Goal: Task Accomplishment & Management: Use online tool/utility

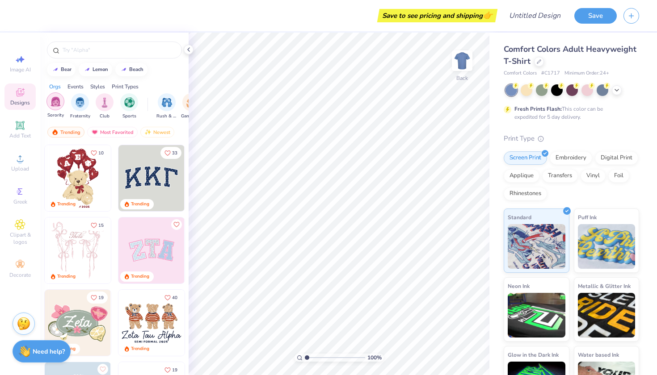
click at [55, 107] on div "filter for Sorority" at bounding box center [55, 102] width 18 height 18
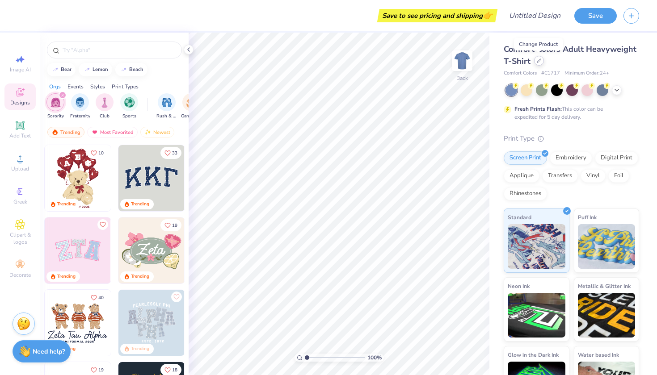
click at [538, 59] on icon at bounding box center [539, 61] width 4 height 4
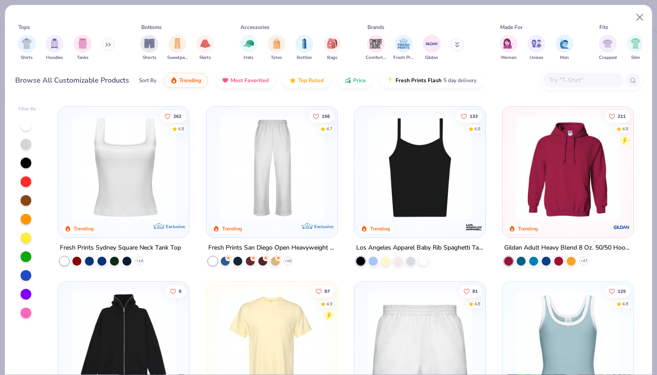
scroll to position [347, 0]
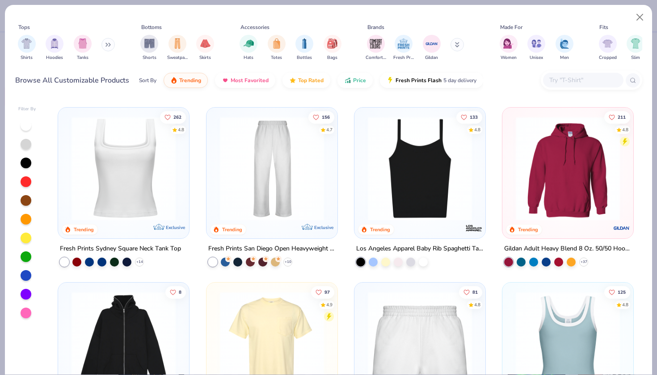
click at [111, 42] on icon at bounding box center [107, 44] width 5 height 4
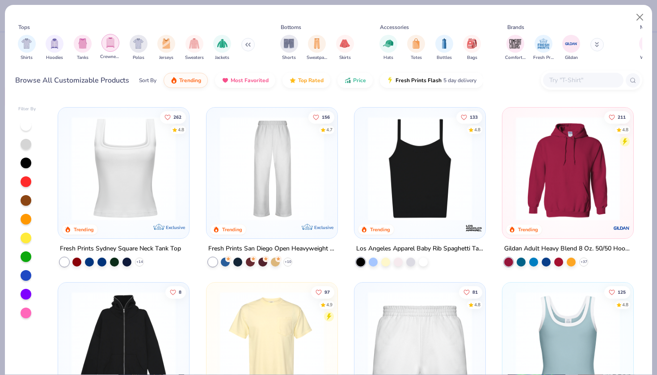
click at [111, 44] on img "filter for Crewnecks" at bounding box center [110, 43] width 10 height 10
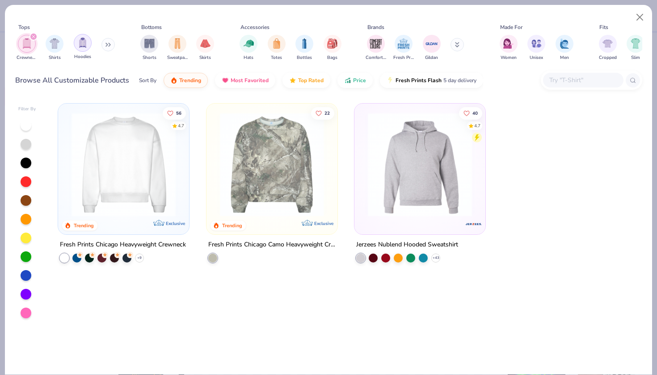
click at [82, 46] on img "filter for Hoodies" at bounding box center [83, 43] width 10 height 10
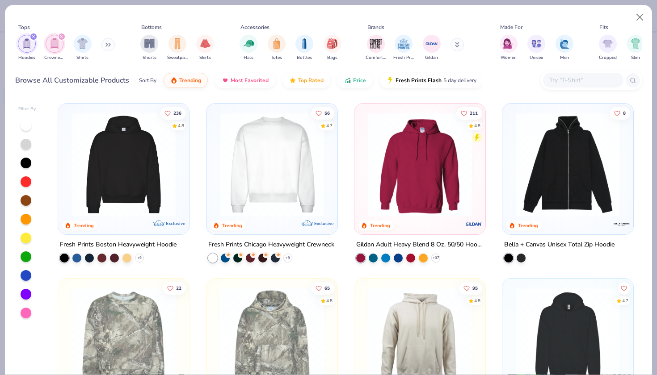
click at [62, 38] on icon "filter for Crewnecks" at bounding box center [62, 37] width 4 height 4
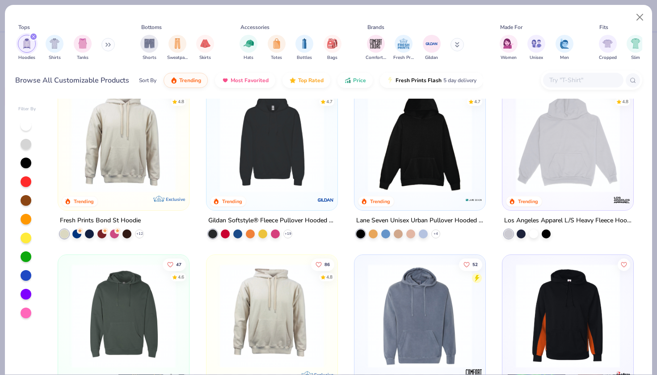
scroll to position [201, 0]
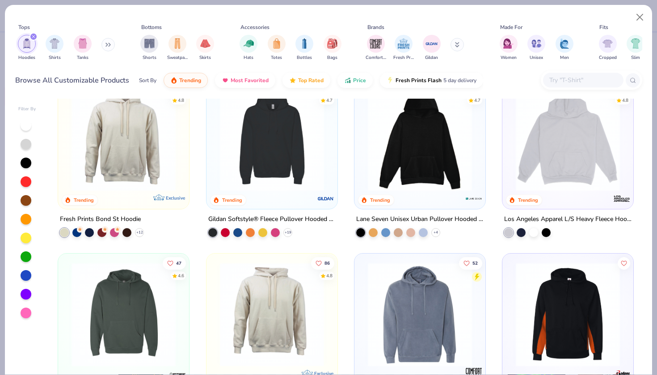
click at [107, 48] on button at bounding box center [107, 44] width 13 height 13
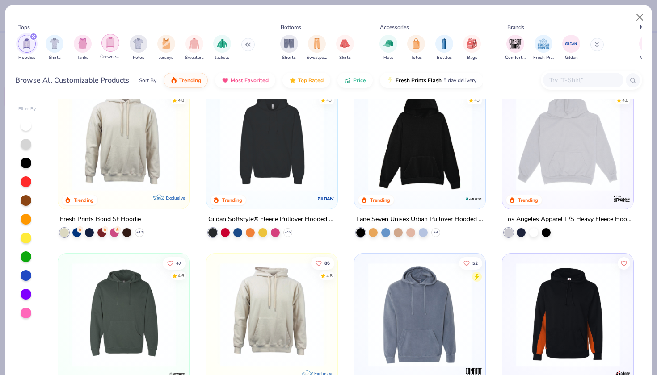
click at [116, 45] on div "filter for Crewnecks" at bounding box center [110, 43] width 18 height 18
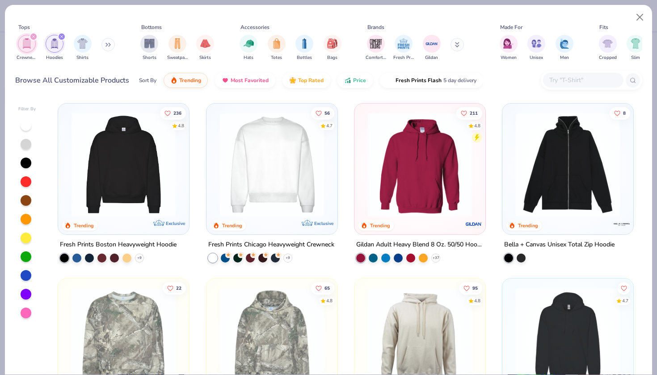
click at [33, 37] on icon "filter for Crewnecks" at bounding box center [33, 36] width 3 height 3
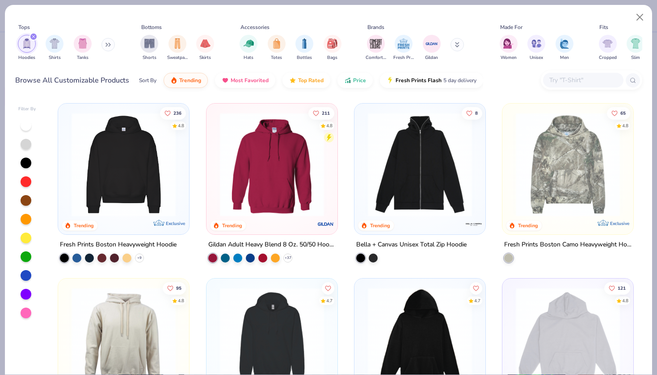
click at [33, 37] on icon "filter for Hoodies" at bounding box center [33, 36] width 3 height 3
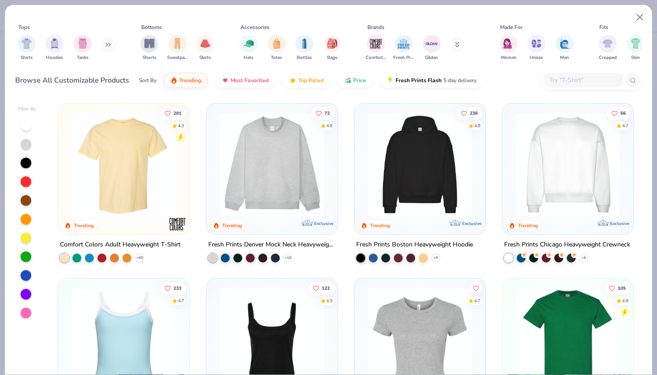
click at [107, 44] on button at bounding box center [107, 44] width 13 height 13
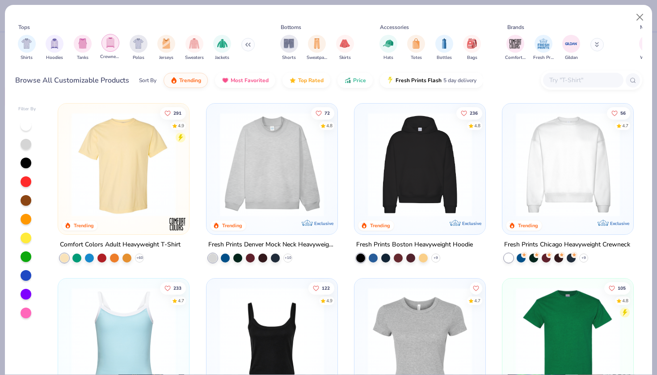
click at [110, 42] on img "filter for Crewnecks" at bounding box center [110, 43] width 10 height 10
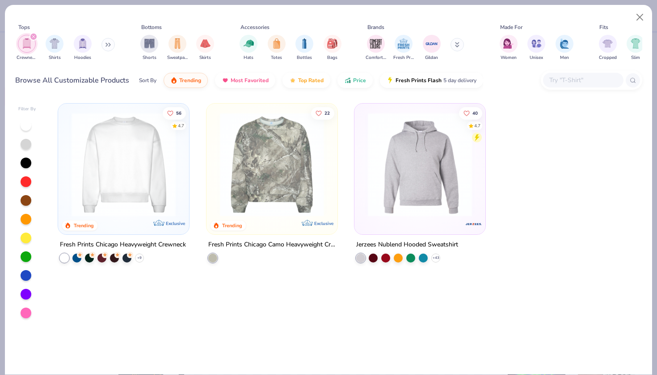
click at [125, 167] on img at bounding box center [123, 165] width 113 height 104
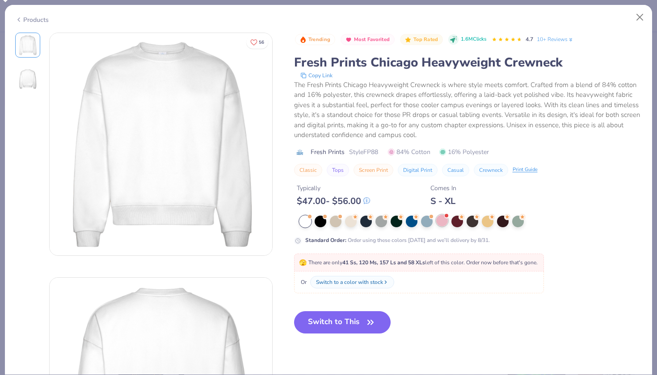
click at [442, 223] on div at bounding box center [442, 221] width 12 height 12
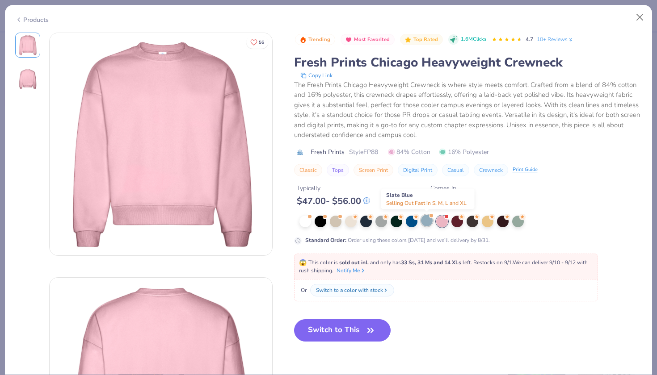
click at [429, 222] on div at bounding box center [427, 221] width 12 height 12
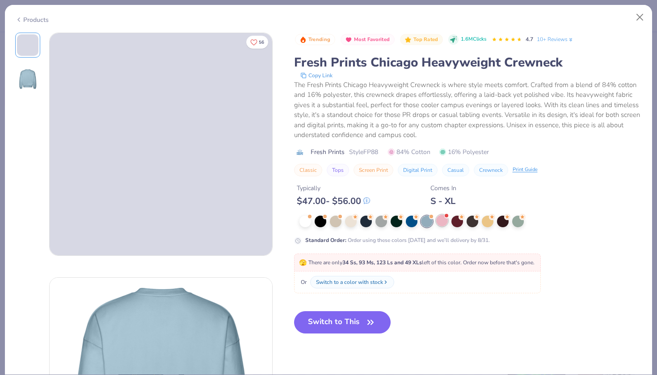
click at [446, 223] on div at bounding box center [442, 221] width 12 height 12
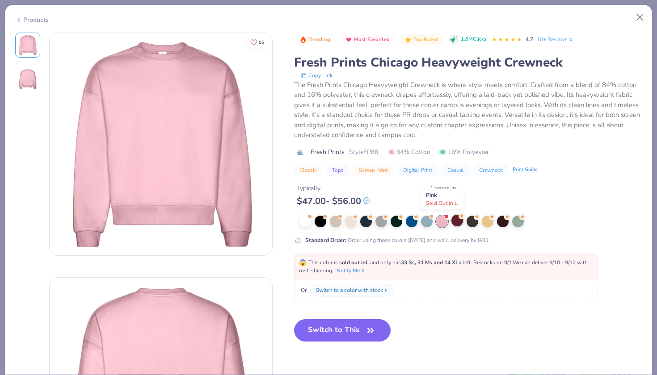
click at [457, 223] on div at bounding box center [457, 221] width 12 height 12
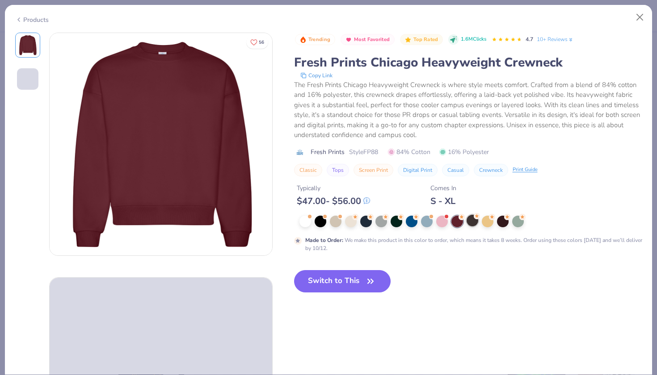
click at [468, 222] on div at bounding box center [473, 221] width 12 height 12
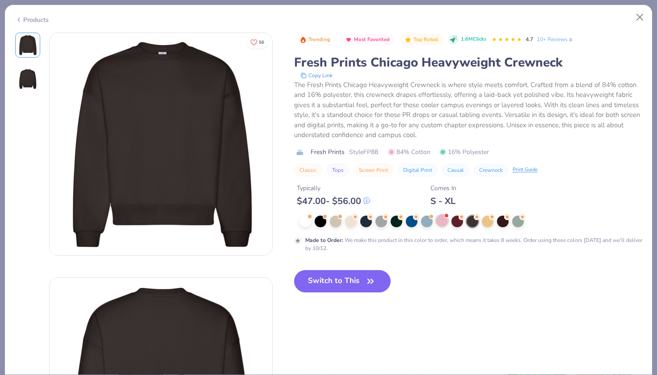
click at [442, 221] on div at bounding box center [442, 221] width 12 height 12
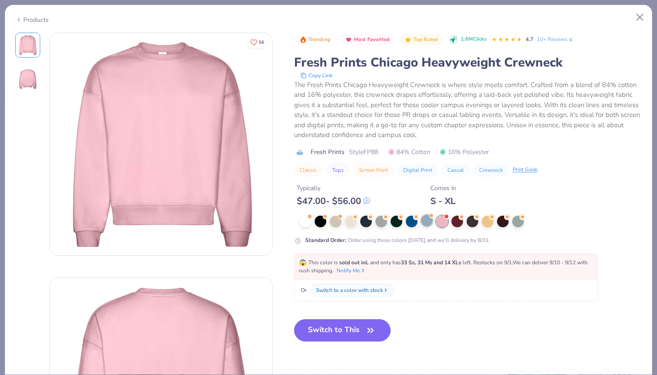
click at [426, 223] on div at bounding box center [427, 221] width 12 height 12
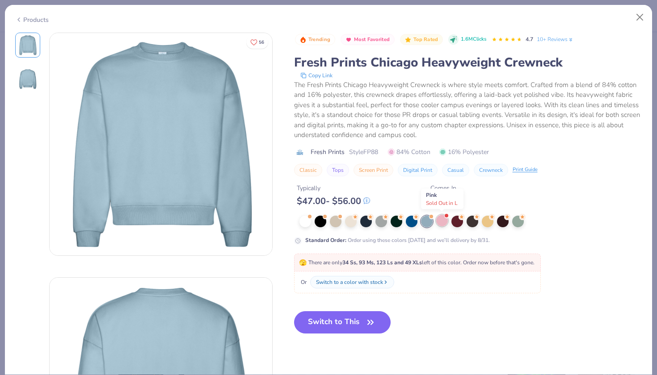
click at [438, 221] on div at bounding box center [442, 221] width 12 height 12
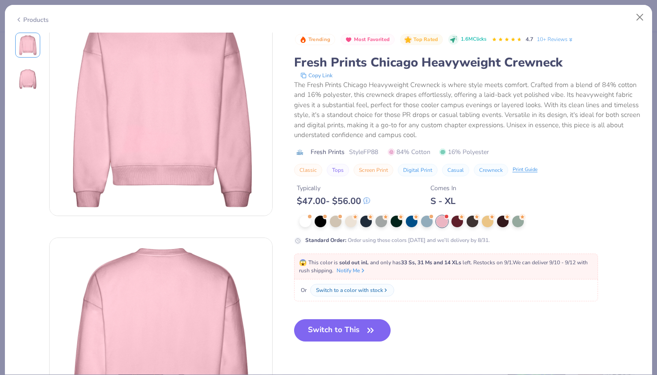
scroll to position [38, 0]
click at [425, 222] on div at bounding box center [427, 221] width 12 height 12
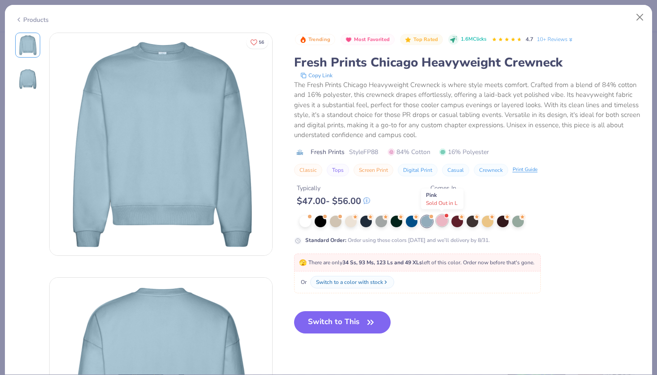
click at [441, 220] on div at bounding box center [442, 221] width 12 height 12
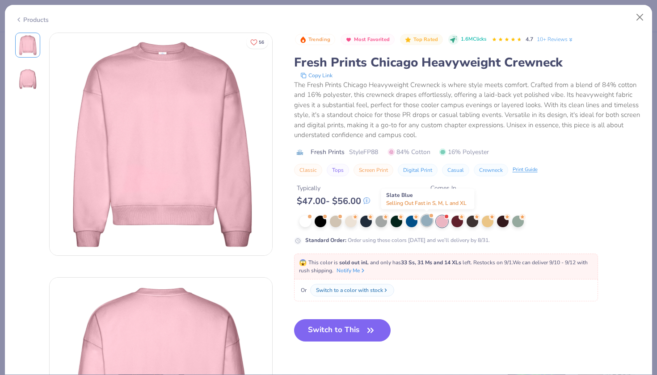
click at [426, 219] on div at bounding box center [427, 221] width 12 height 12
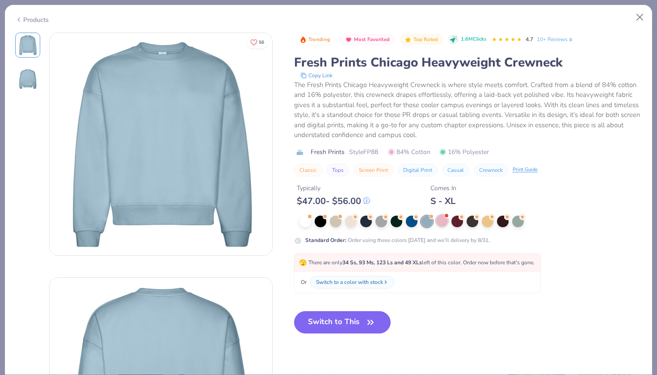
click at [437, 219] on div at bounding box center [442, 221] width 12 height 12
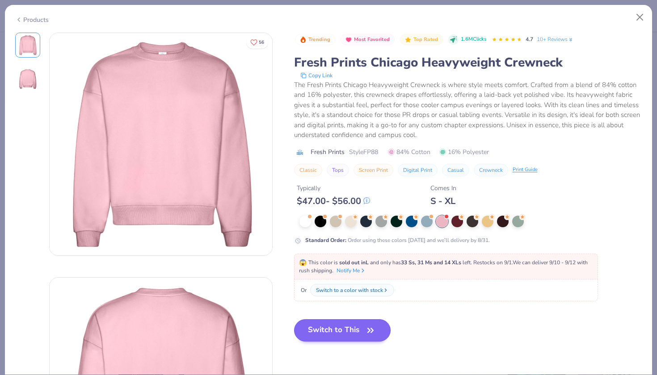
click at [343, 323] on button "Switch to This" at bounding box center [342, 331] width 97 height 22
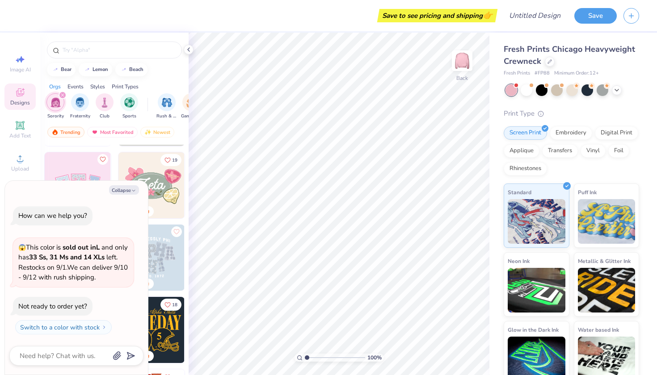
scroll to position [83, 0]
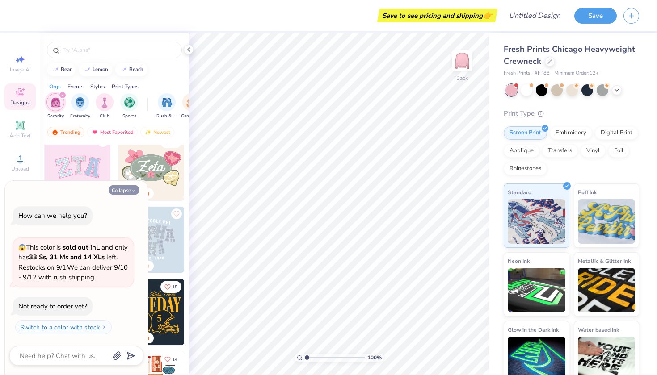
click at [129, 192] on button "Collapse" at bounding box center [124, 189] width 30 height 9
type textarea "x"
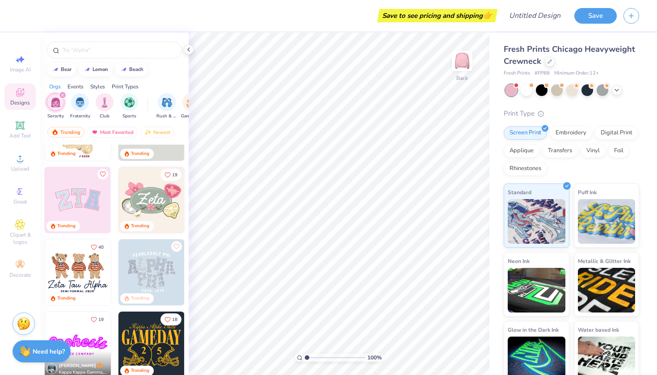
scroll to position [31, 0]
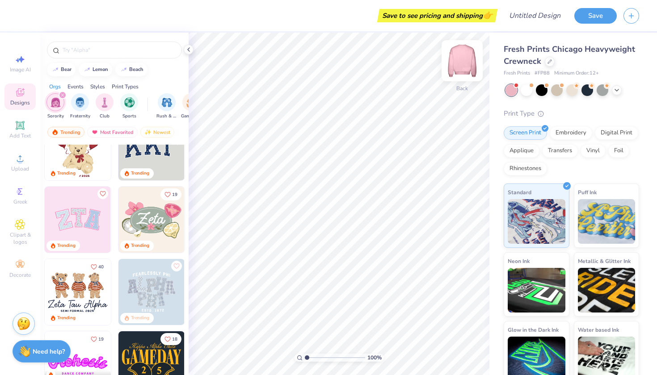
click at [459, 64] on img at bounding box center [462, 61] width 36 height 36
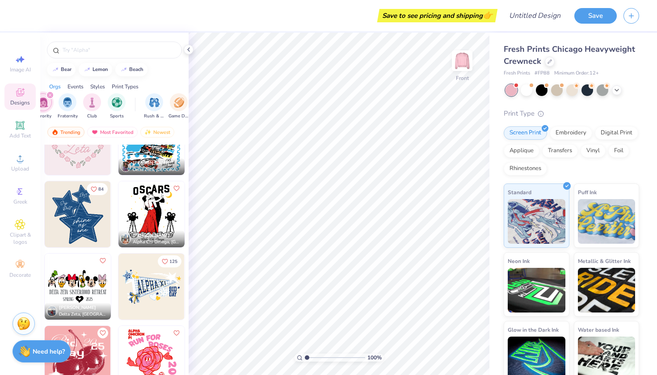
scroll to position [0, 27]
click at [139, 103] on img "filter for Rush & Bid" at bounding box center [140, 102] width 10 height 10
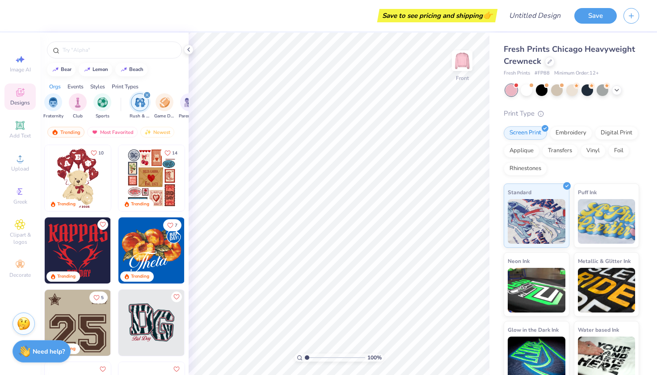
click at [139, 103] on img "filter for Rush & Bid" at bounding box center [140, 102] width 10 height 10
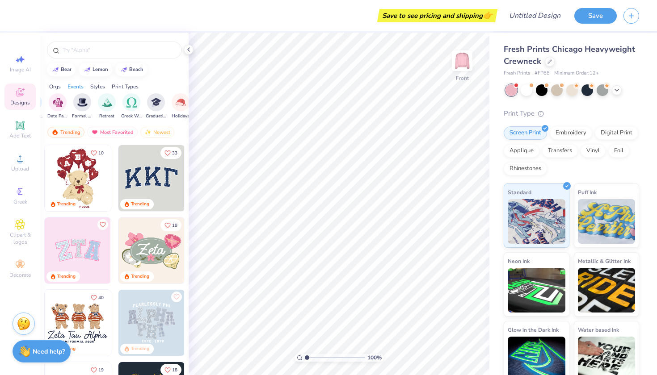
scroll to position [0, 248]
click at [137, 102] on img "filter for Greek Week" at bounding box center [140, 102] width 10 height 10
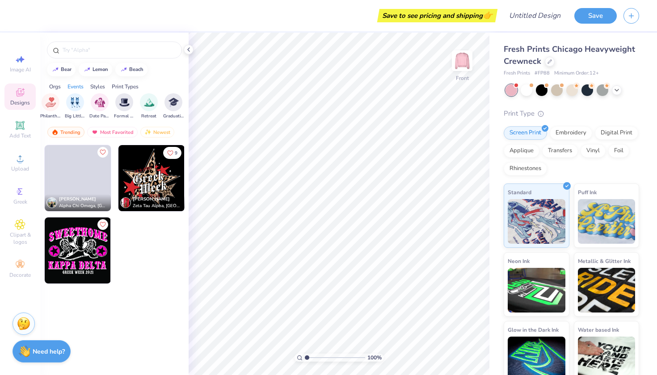
scroll to position [0, 237]
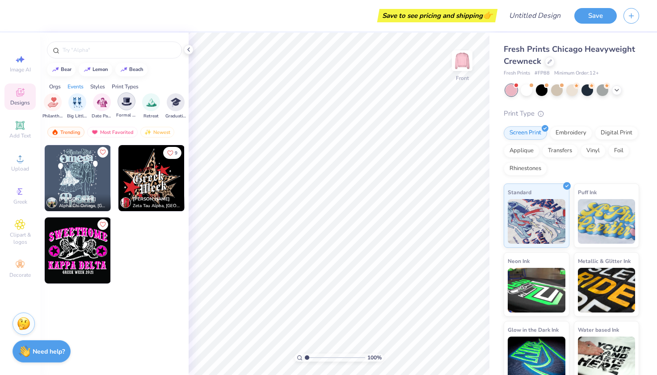
click at [126, 102] on img "filter for Formal & Semi" at bounding box center [127, 102] width 10 height 10
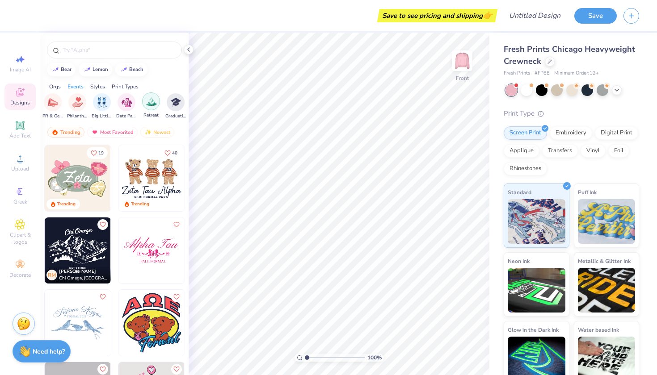
click at [155, 101] on img "filter for Retreat" at bounding box center [151, 102] width 10 height 10
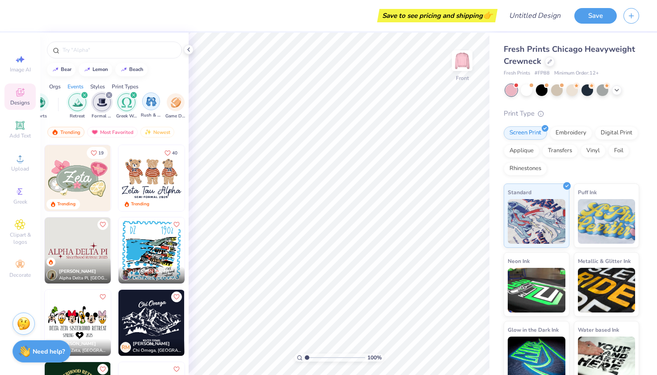
scroll to position [0, 80]
click at [93, 95] on icon "filter for Retreat" at bounding box center [95, 95] width 4 height 4
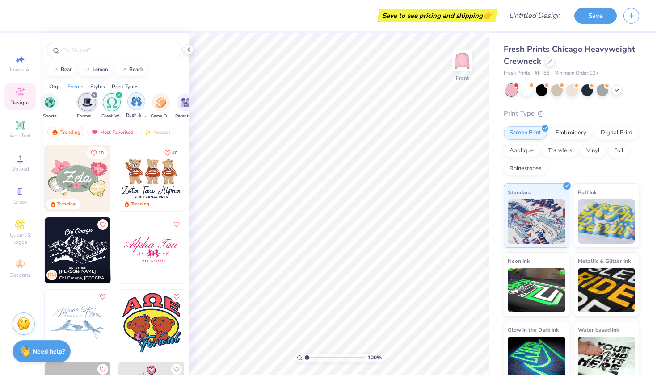
click at [139, 102] on img "filter for Rush & Bid" at bounding box center [136, 102] width 10 height 10
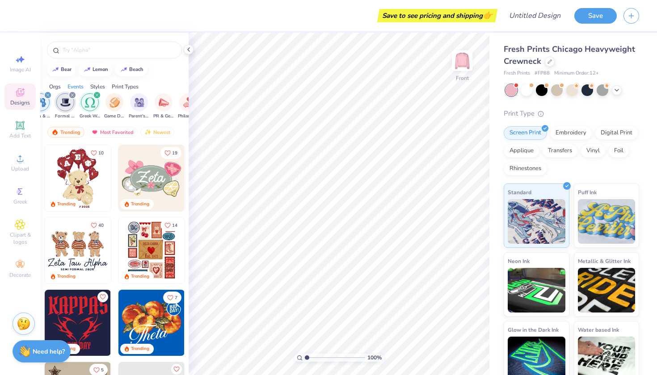
scroll to position [0, 131]
click at [159, 103] on img "filter for PR & General" at bounding box center [159, 102] width 10 height 10
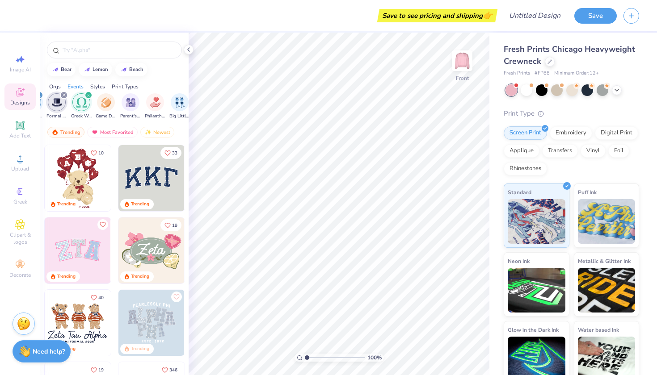
scroll to position [0, 164]
click at [152, 103] on img "filter for Philanthropy" at bounding box center [150, 102] width 10 height 10
click at [171, 101] on img "filter for Big Little Reveal" at bounding box center [174, 102] width 10 height 10
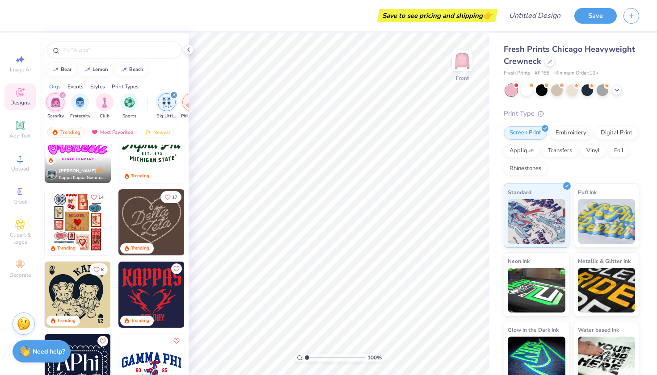
scroll to position [237, 0]
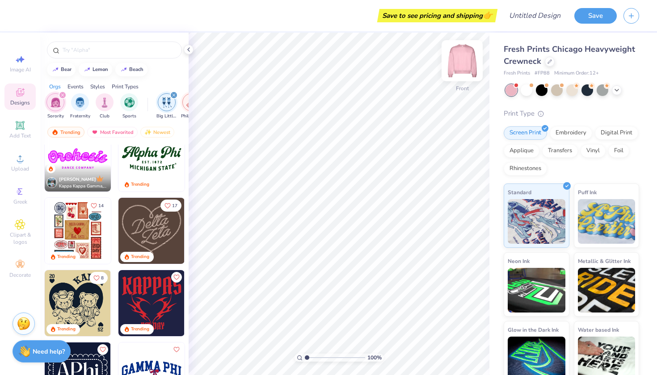
click at [457, 68] on img at bounding box center [462, 61] width 36 height 36
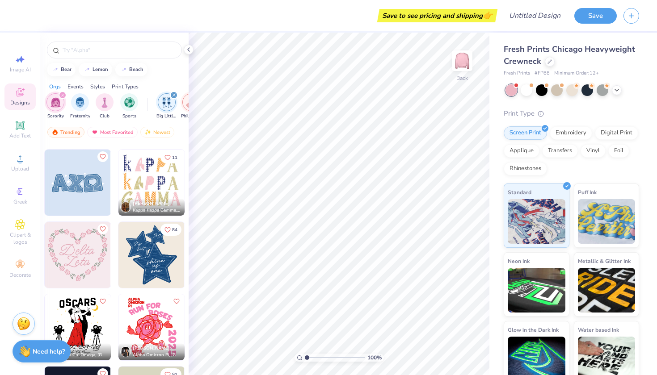
scroll to position [1290, 0]
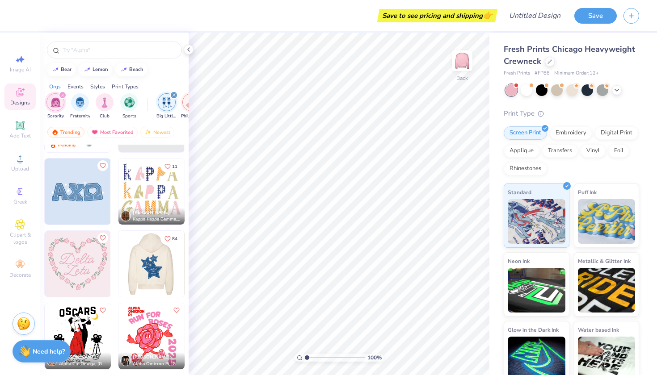
click at [149, 257] on img at bounding box center [151, 264] width 66 height 66
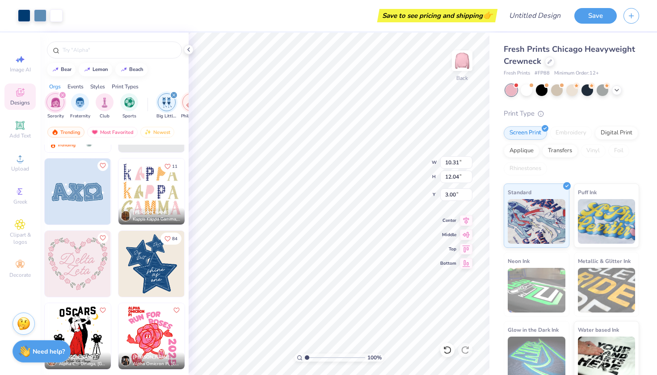
type input "3.95"
type input "4.62"
type input "0.50"
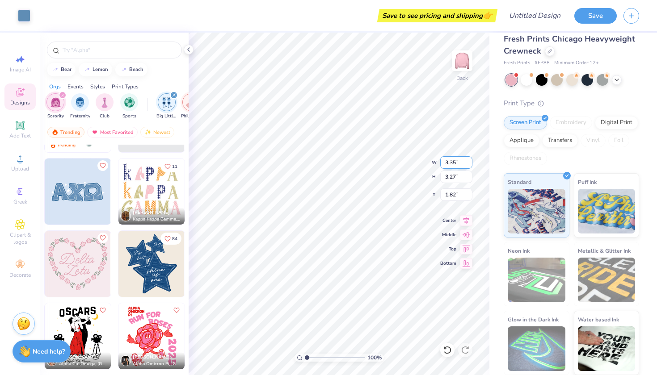
scroll to position [10, 0]
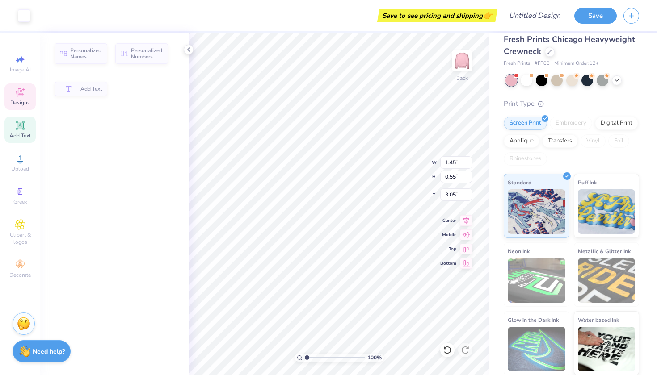
type input "1.45"
type input "0.55"
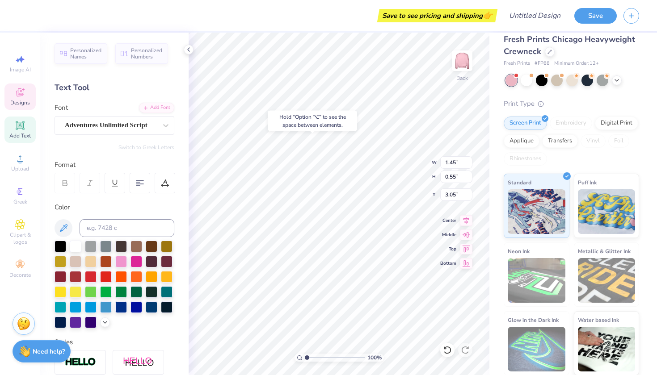
type input "5.80"
type textarea "s"
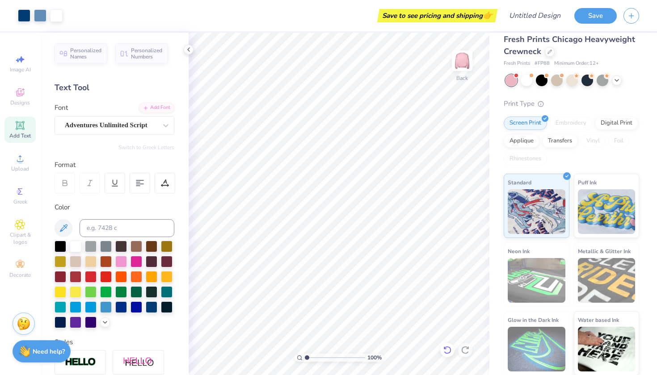
click at [447, 349] on icon at bounding box center [447, 350] width 9 height 9
click at [445, 349] on icon at bounding box center [445, 348] width 2 height 2
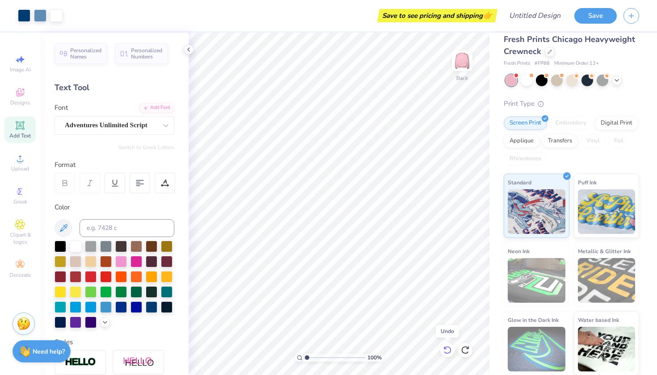
click at [445, 349] on icon at bounding box center [445, 348] width 2 height 2
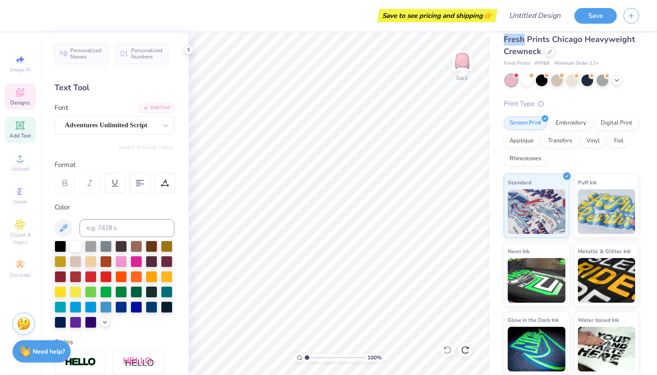
click at [16, 101] on span "Designs" at bounding box center [20, 102] width 20 height 7
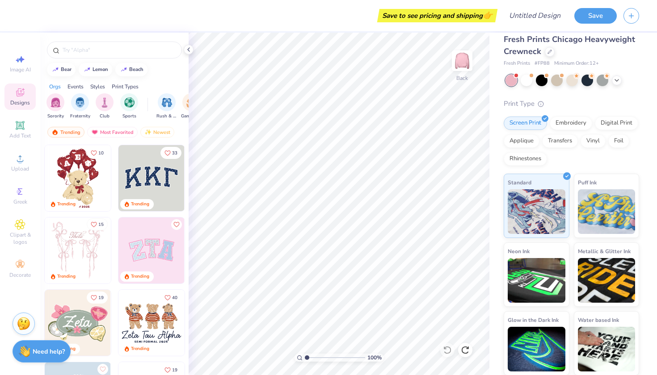
scroll to position [0, 0]
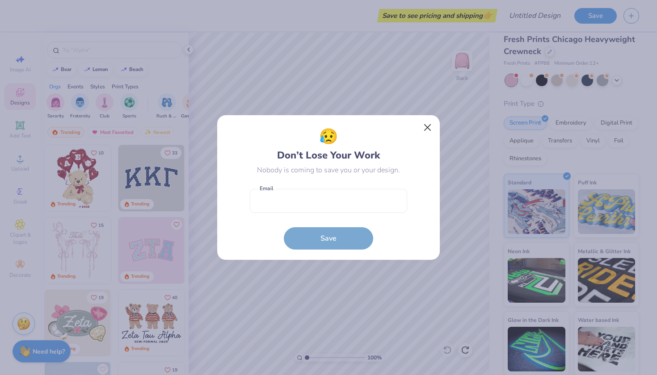
click at [428, 122] on button "Close" at bounding box center [427, 127] width 17 height 17
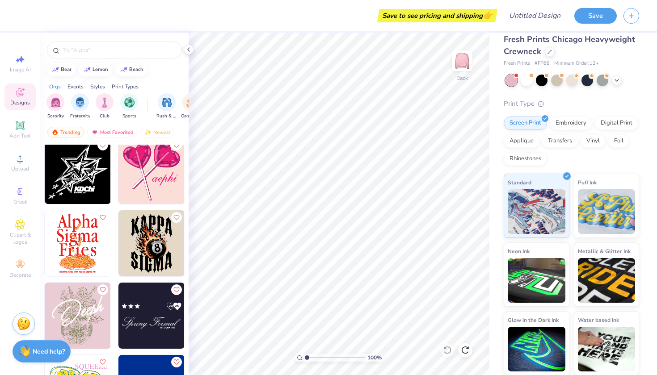
scroll to position [10852, 0]
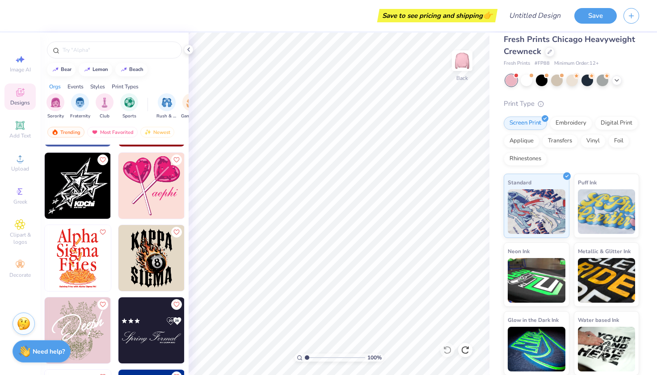
click at [148, 194] on img at bounding box center [151, 186] width 66 height 66
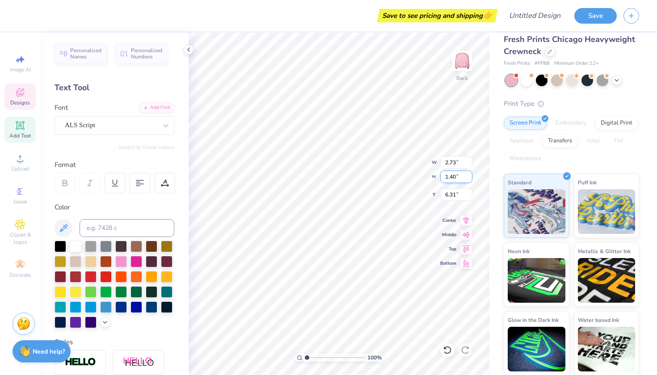
scroll to position [0, 0]
type textarea "46 BBG"
drag, startPoint x: 565, startPoint y: 138, endPoint x: 586, endPoint y: 132, distance: 21.8
click at [565, 138] on div "Transfers" at bounding box center [560, 141] width 36 height 13
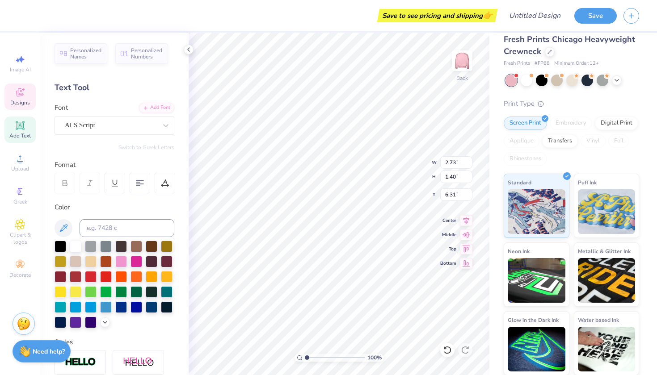
type input "6.83"
type input "1.46"
type input "6.28"
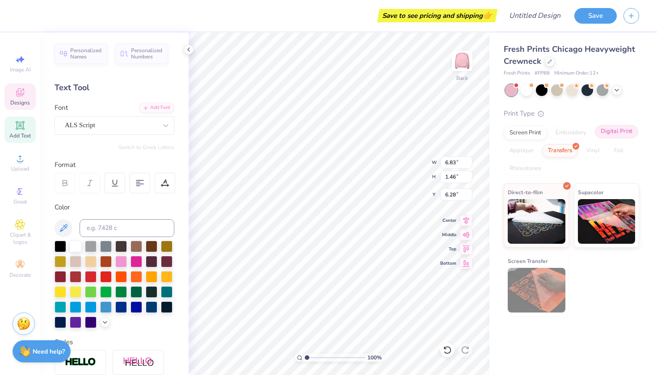
scroll to position [0, 0]
click at [609, 129] on div "Digital Print" at bounding box center [616, 131] width 43 height 13
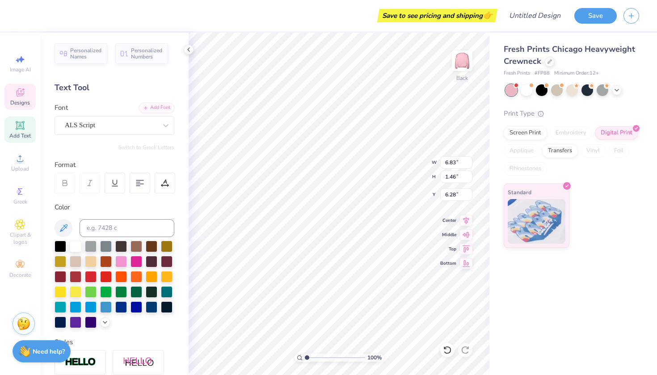
click at [558, 133] on div "Embroidery" at bounding box center [571, 132] width 42 height 13
click at [449, 349] on icon at bounding box center [447, 350] width 9 height 9
click at [444, 348] on icon at bounding box center [445, 348] width 2 height 2
click at [443, 351] on icon at bounding box center [447, 350] width 9 height 9
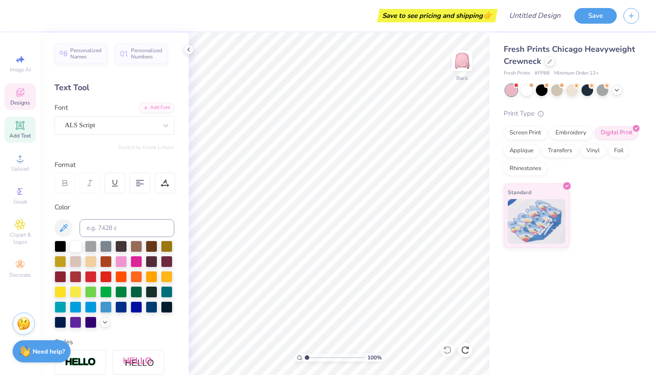
click at [24, 98] on div "Designs" at bounding box center [19, 97] width 31 height 26
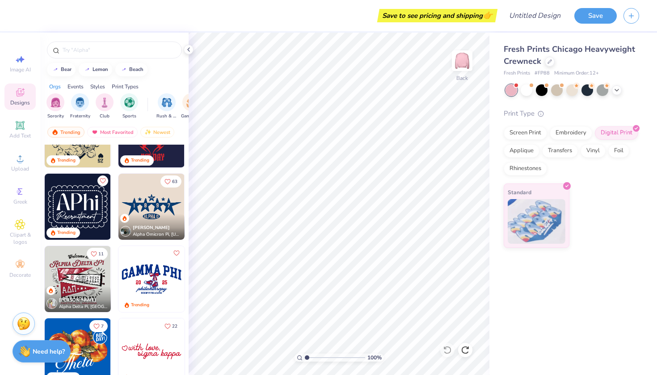
scroll to position [554, 0]
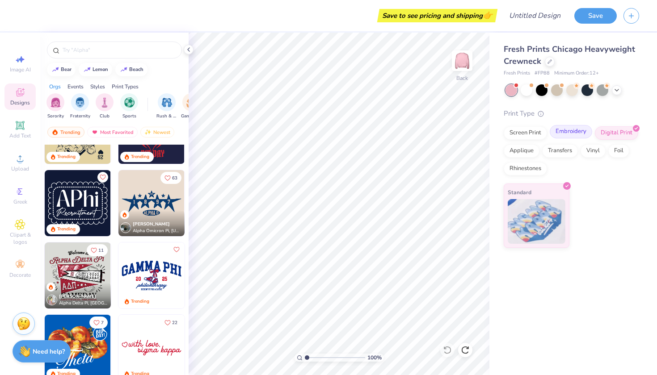
click at [560, 136] on div "Embroidery" at bounding box center [571, 131] width 42 height 13
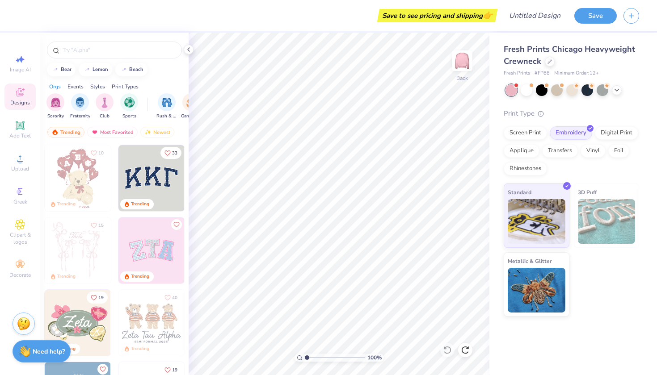
scroll to position [0, 0]
click at [538, 135] on div "Screen Print" at bounding box center [525, 131] width 43 height 13
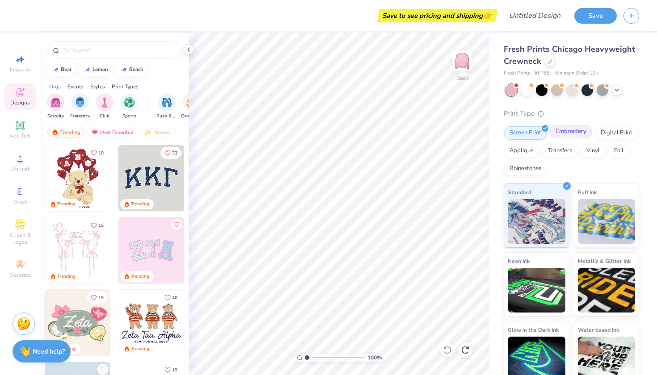
click at [567, 130] on div "Embroidery" at bounding box center [571, 131] width 42 height 13
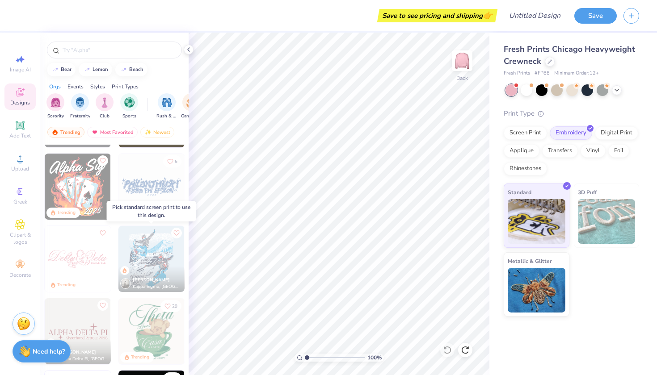
scroll to position [1876, 0]
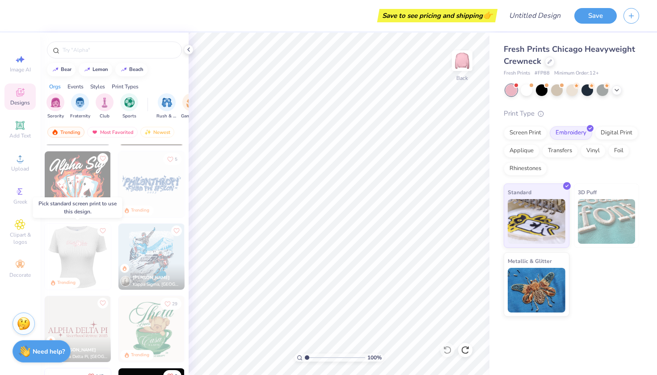
click at [84, 256] on img at bounding box center [77, 257] width 66 height 66
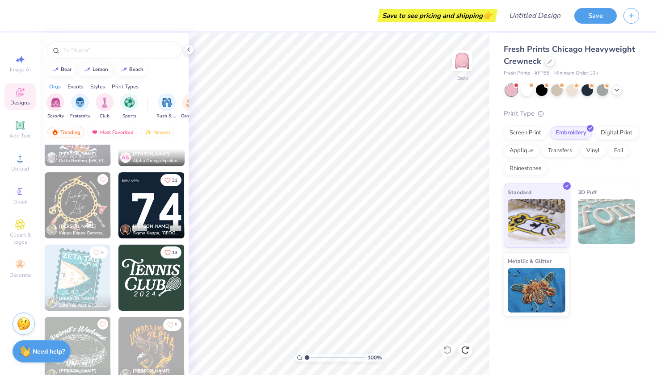
scroll to position [5333, 0]
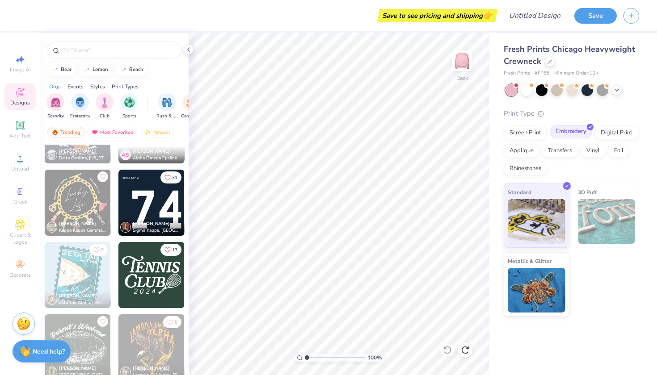
click at [566, 132] on div "Embroidery" at bounding box center [571, 131] width 42 height 13
click at [530, 134] on div "Screen Print" at bounding box center [525, 131] width 43 height 13
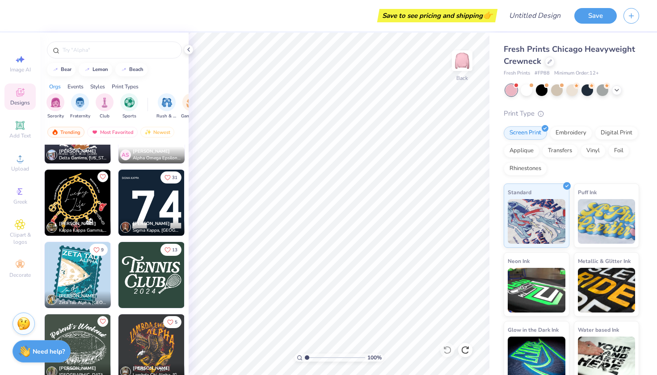
click at [84, 201] on img at bounding box center [78, 203] width 66 height 66
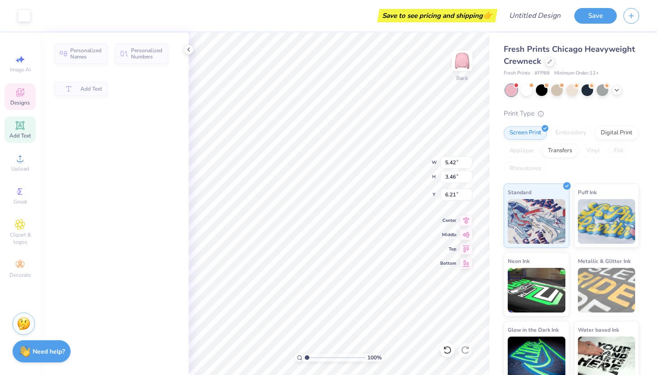
type input "5.42"
type input "3.46"
type input "6.21"
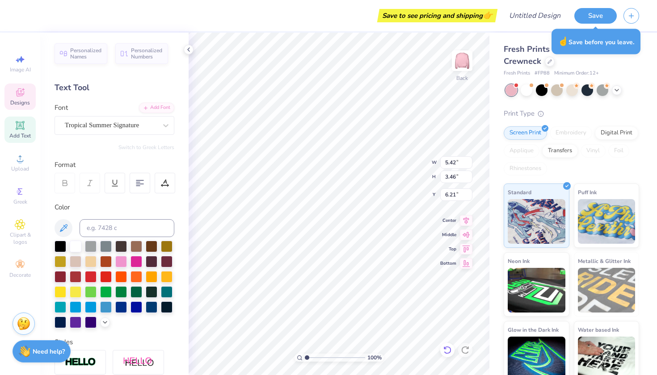
click at [446, 352] on icon at bounding box center [447, 350] width 9 height 9
type input "13.30"
type input "13.61"
type input "3.00"
click at [446, 352] on icon at bounding box center [447, 350] width 9 height 9
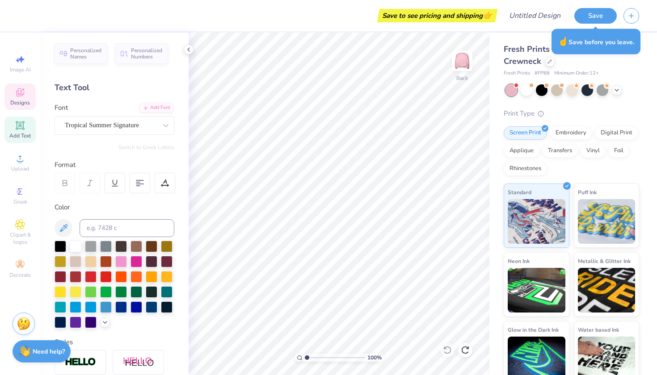
click at [27, 103] on span "Designs" at bounding box center [20, 102] width 20 height 7
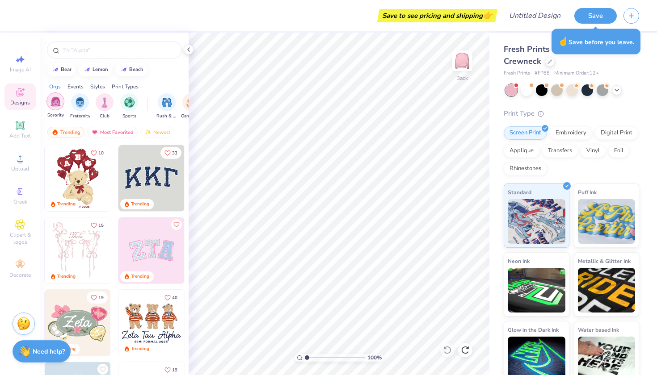
click at [58, 104] on img "filter for Sorority" at bounding box center [55, 102] width 10 height 10
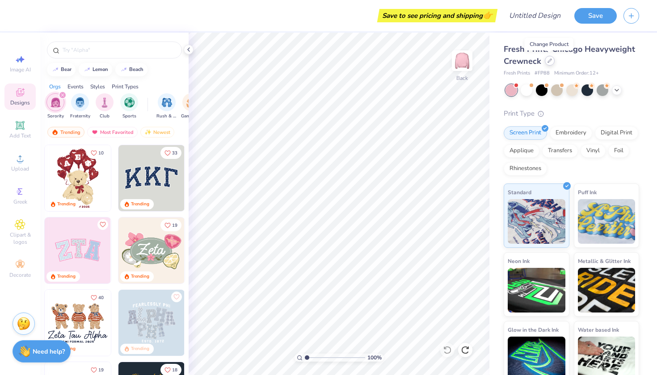
click at [551, 59] on icon at bounding box center [549, 61] width 4 height 4
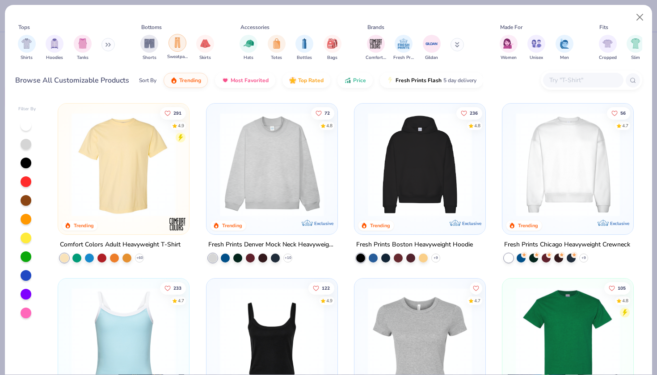
click at [181, 44] on img "filter for Sweatpants" at bounding box center [177, 43] width 10 height 10
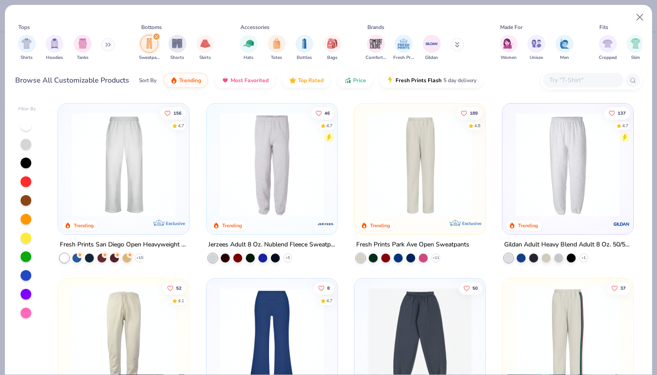
click at [143, 170] on img at bounding box center [123, 165] width 113 height 104
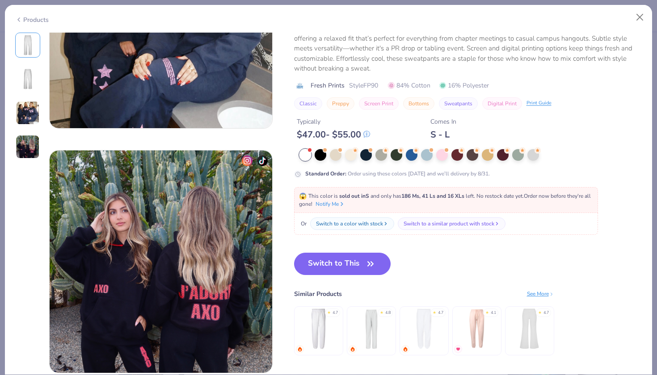
scroll to position [600, 0]
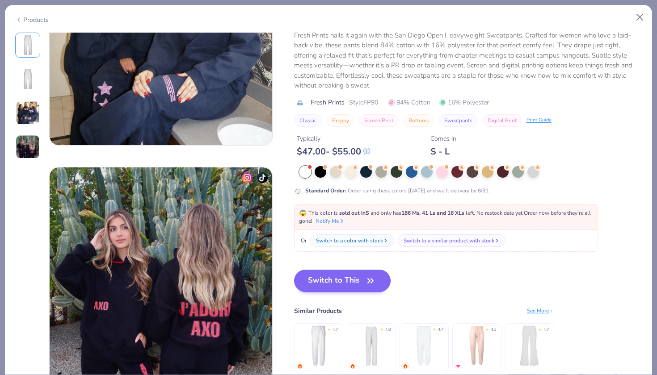
click at [337, 287] on button "Switch to This" at bounding box center [342, 281] width 97 height 22
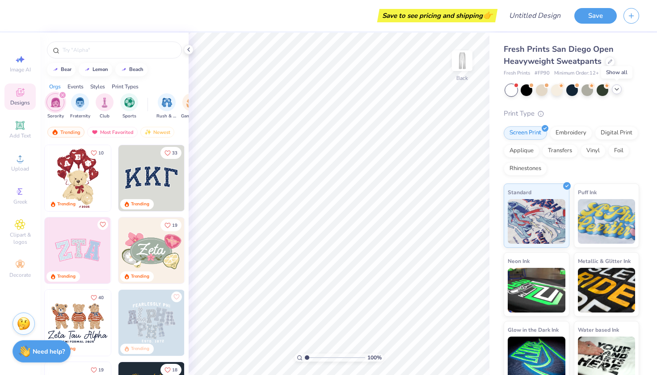
click at [614, 93] on div at bounding box center [617, 89] width 10 height 10
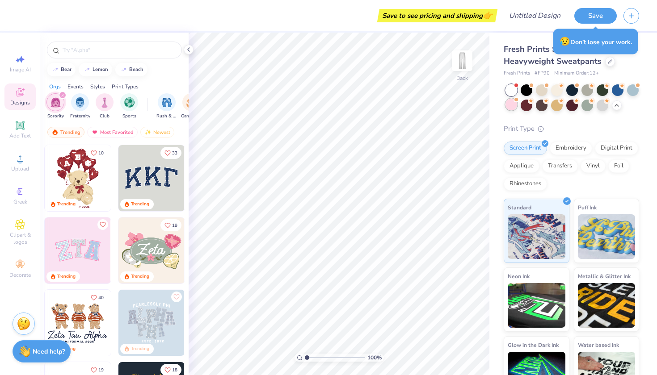
click at [511, 105] on div at bounding box center [511, 105] width 12 height 12
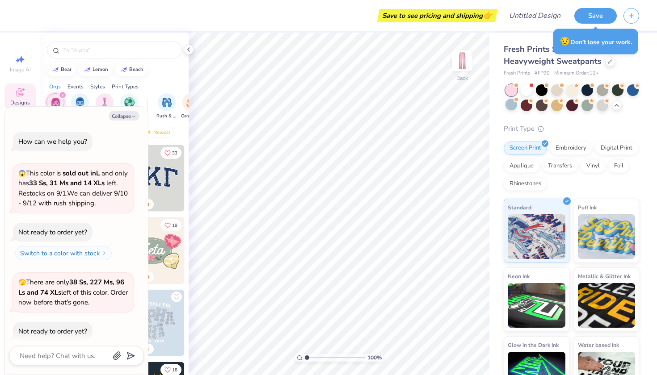
scroll to position [23, 0]
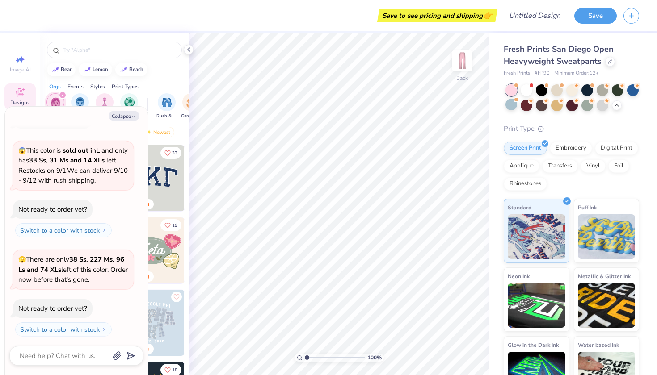
type textarea "x"
